Goal: Navigation & Orientation: Find specific page/section

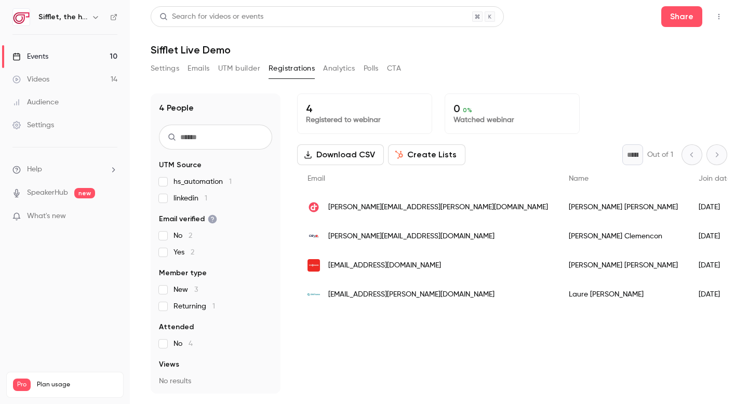
click at [91, 59] on link "Events 10" at bounding box center [65, 56] width 130 height 23
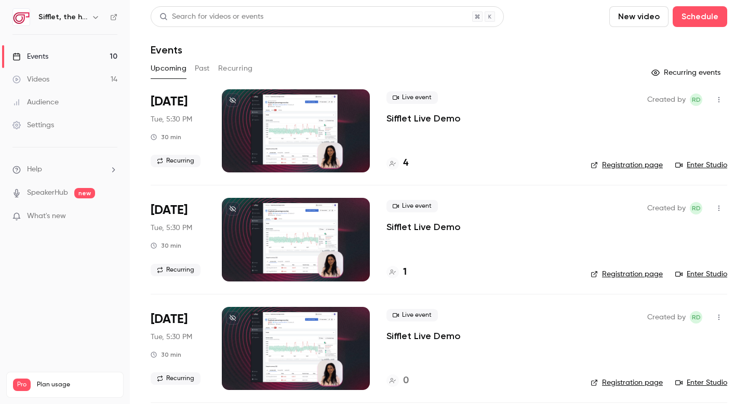
click at [401, 270] on div "1" at bounding box center [397, 273] width 20 height 14
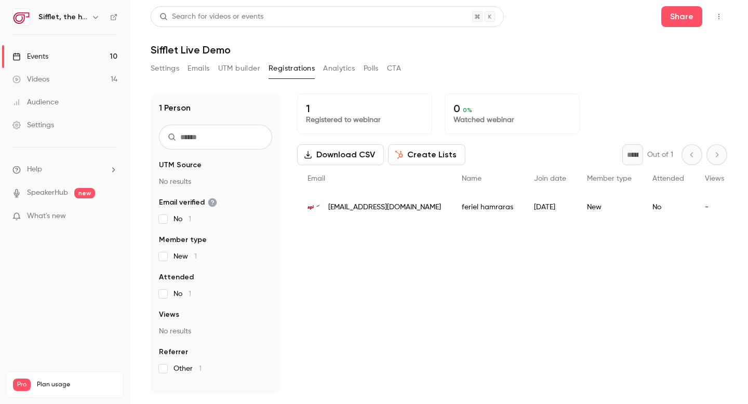
click at [93, 54] on link "Events 10" at bounding box center [65, 56] width 130 height 23
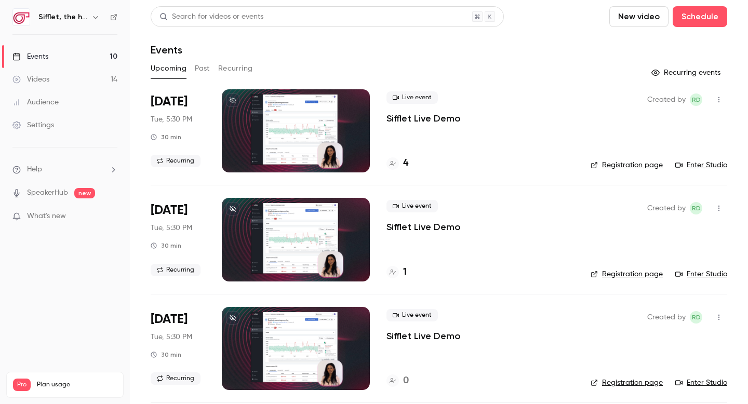
click at [405, 163] on h4 "4" at bounding box center [405, 163] width 5 height 14
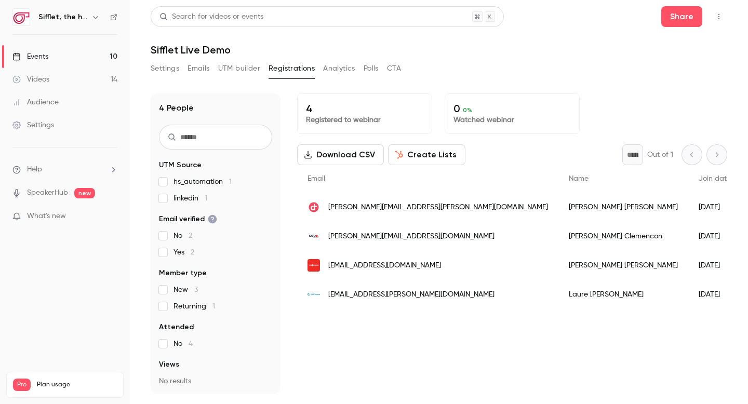
click at [76, 57] on link "Events 10" at bounding box center [65, 56] width 130 height 23
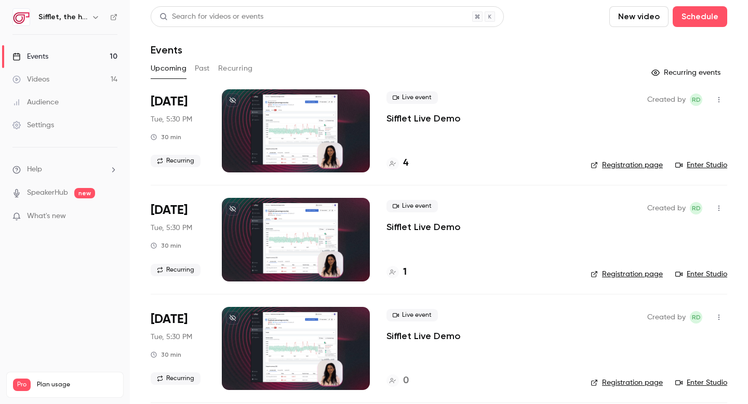
click at [404, 162] on h4 "4" at bounding box center [405, 163] width 5 height 14
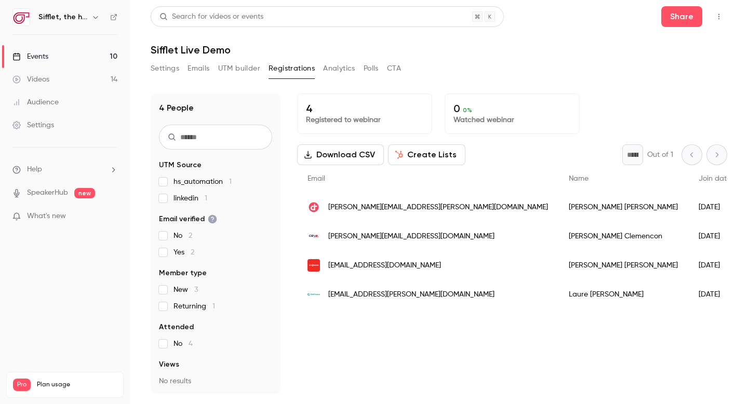
click at [97, 59] on link "Events 10" at bounding box center [65, 56] width 130 height 23
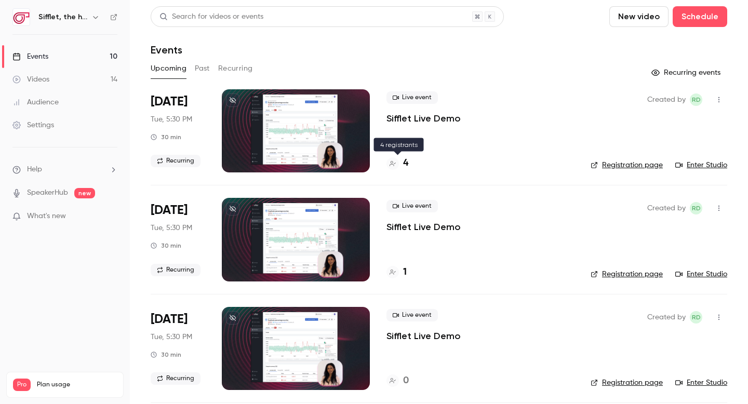
click at [402, 162] on div "4" at bounding box center [398, 163] width 22 height 14
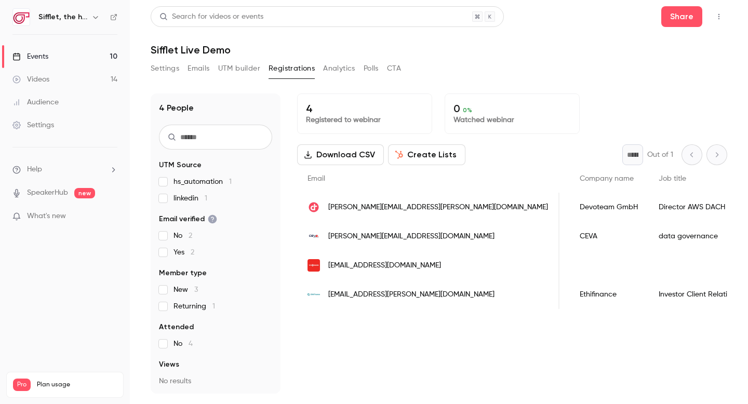
scroll to position [0, 332]
